Goal: Check status: Check status

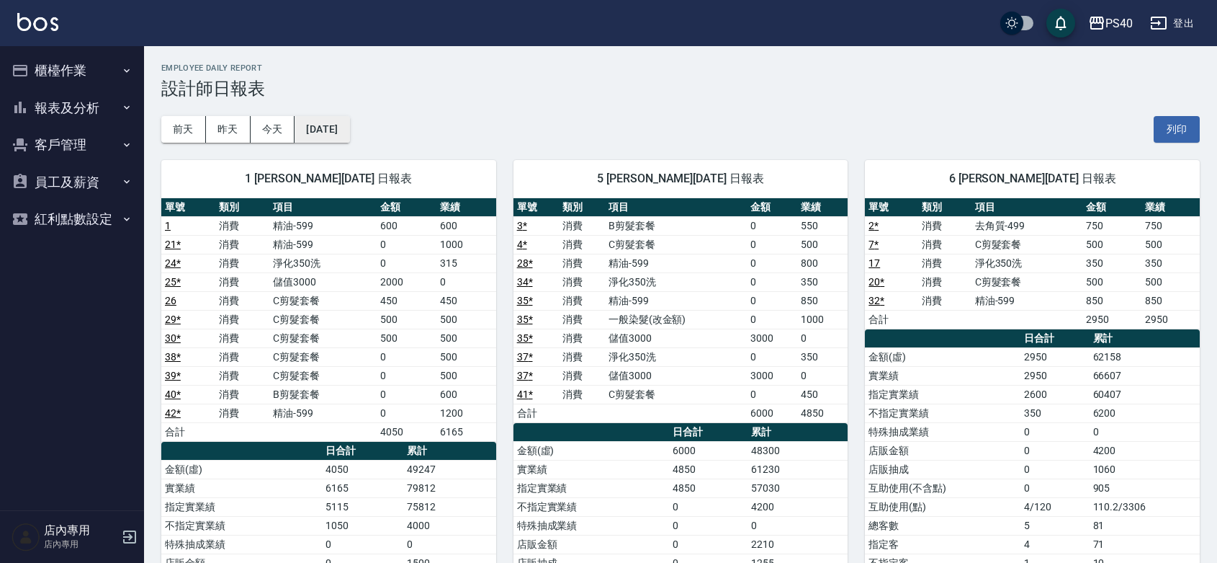
click at [307, 130] on button "[DATE]" at bounding box center [322, 129] width 55 height 27
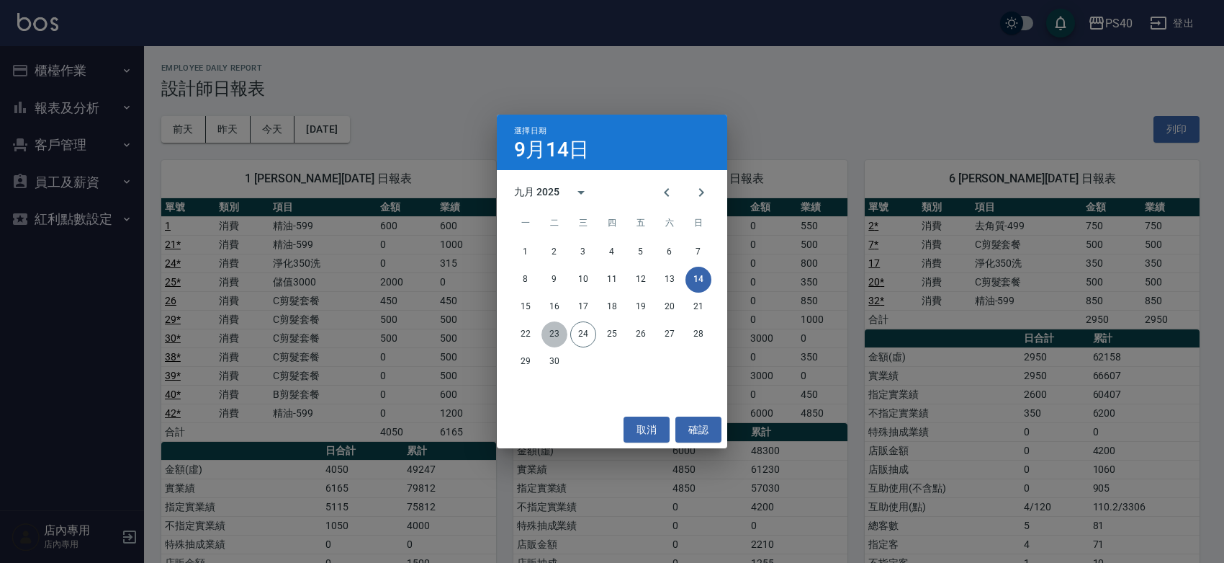
click at [552, 332] on button "23" at bounding box center [555, 334] width 26 height 26
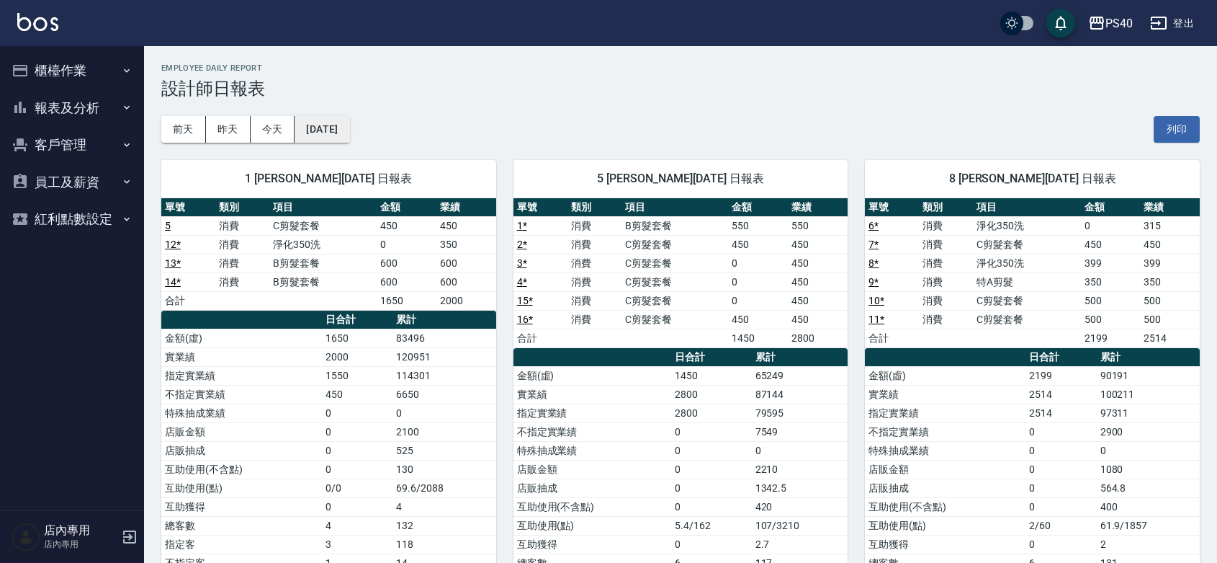
click at [339, 120] on button "[DATE]" at bounding box center [322, 129] width 55 height 27
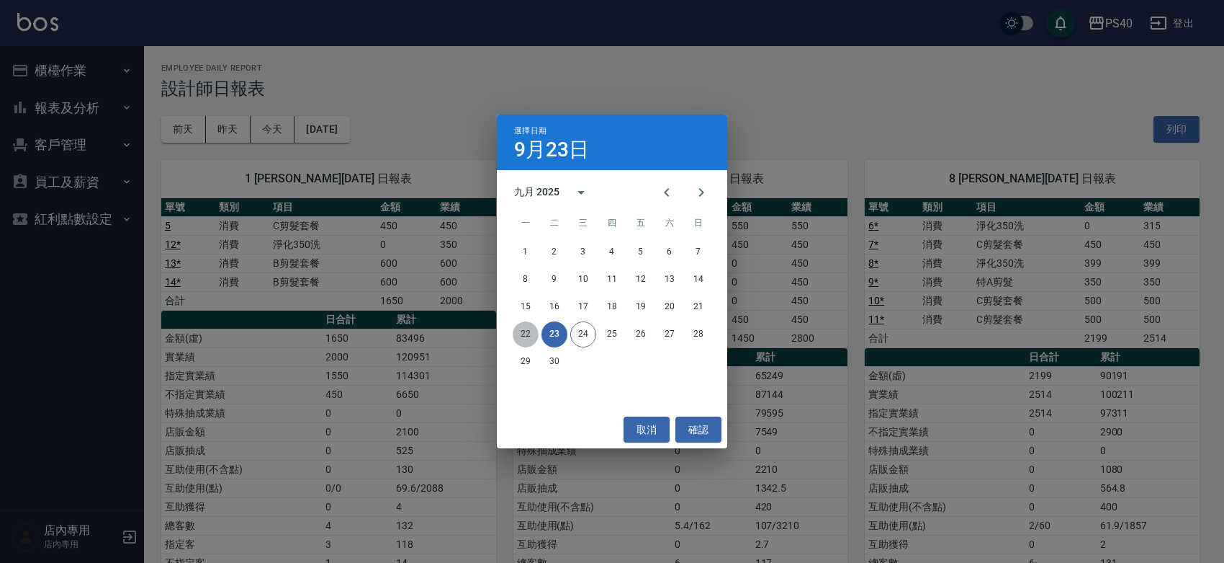
click at [528, 329] on button "22" at bounding box center [526, 334] width 26 height 26
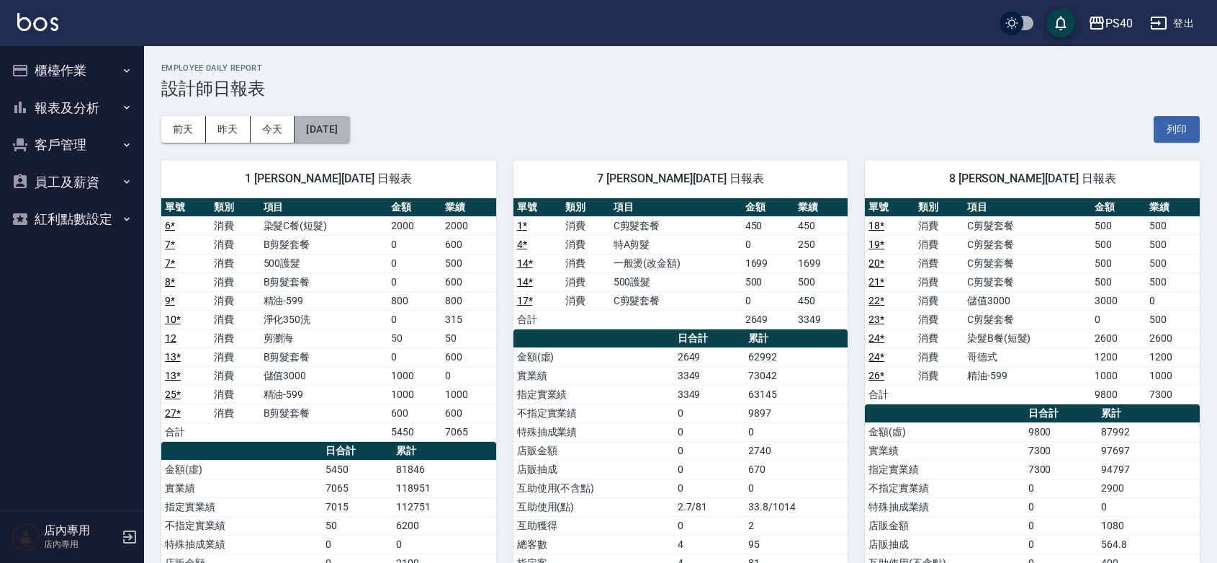
click at [335, 132] on button "[DATE]" at bounding box center [322, 129] width 55 height 27
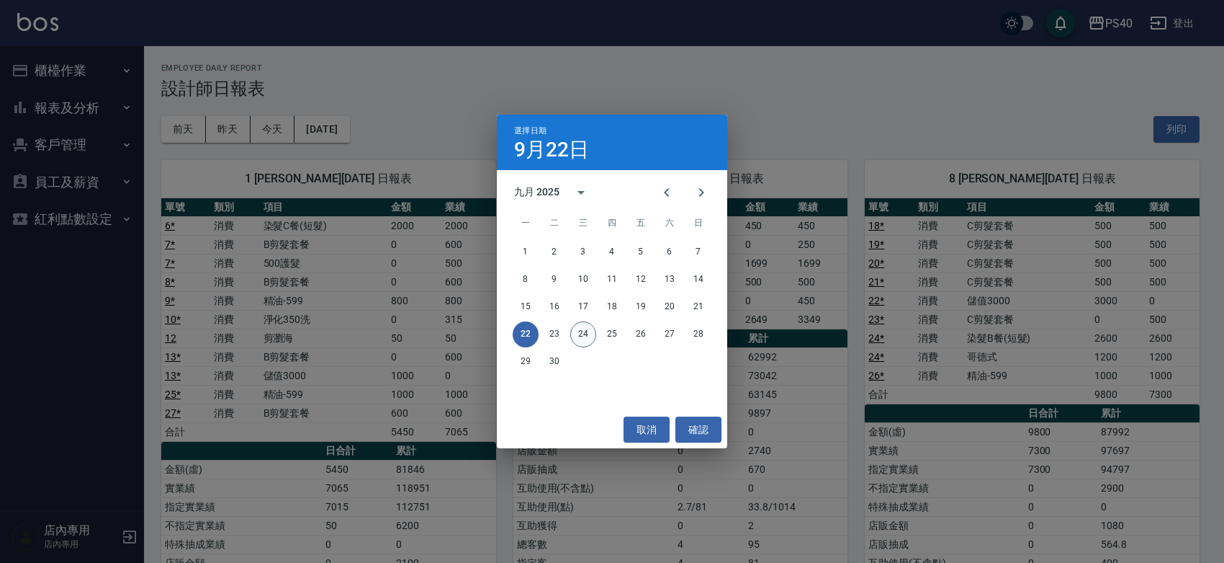
click at [587, 328] on button "24" at bounding box center [583, 334] width 26 height 26
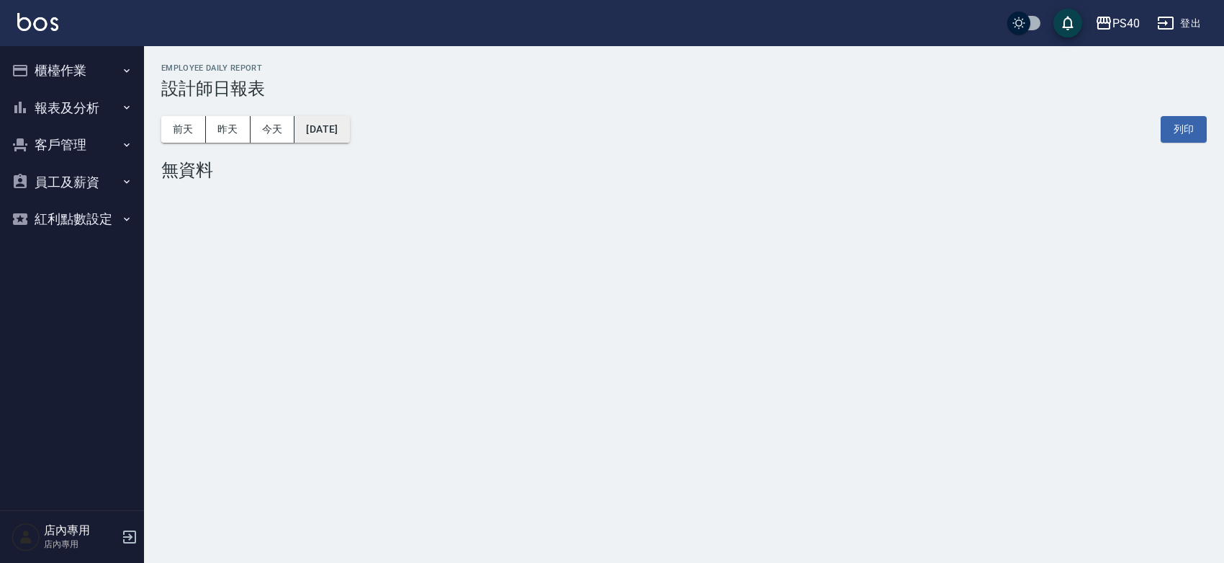
click at [340, 138] on button "[DATE]" at bounding box center [322, 129] width 55 height 27
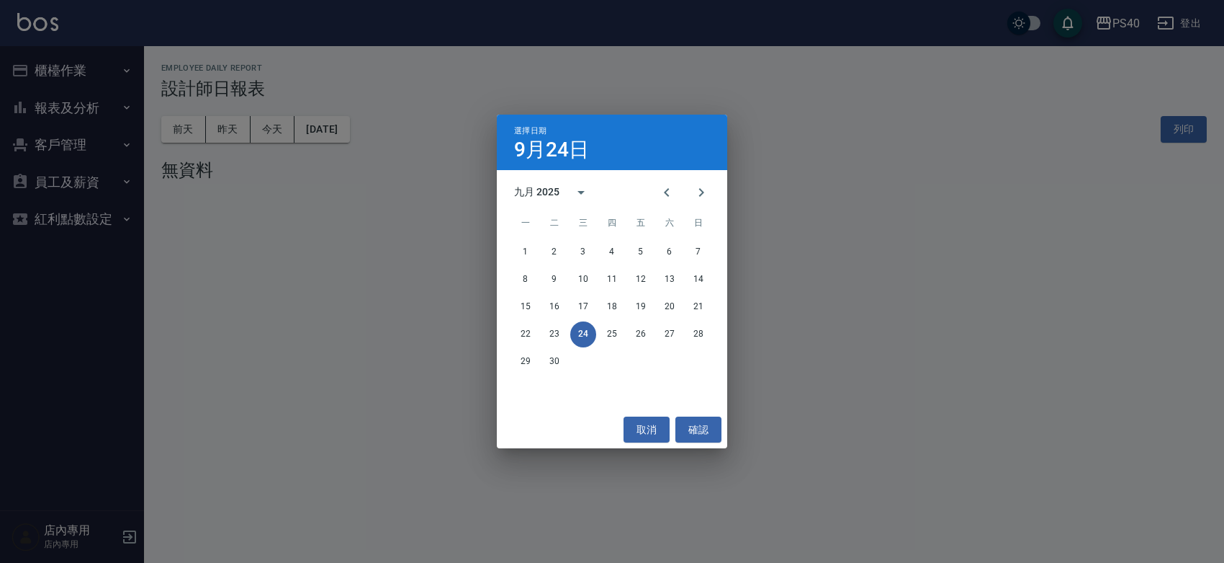
click at [877, 253] on div "選擇日期 [DATE] 九月 2025 一 二 三 四 五 六 日 1 2 3 4 5 6 7 8 9 10 11 12 13 14 15 16 17 18 …" at bounding box center [612, 281] width 1224 height 563
